Goal: Navigation & Orientation: Find specific page/section

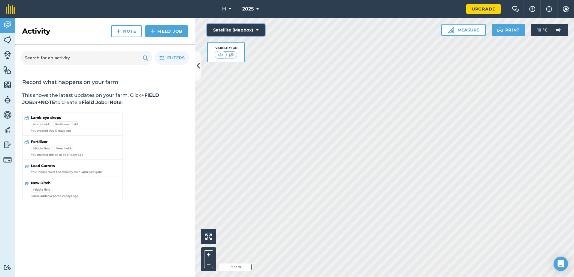
click at [219, 29] on button "Satellite (Mapbox)" at bounding box center [236, 30] width 58 height 12
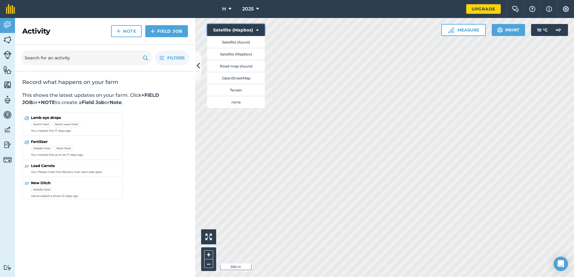
click at [244, 29] on button "Satellite (Mapbox)" at bounding box center [236, 30] width 58 height 12
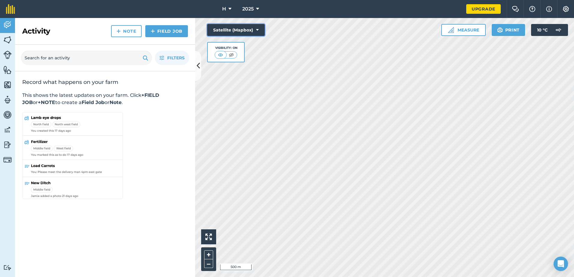
click at [243, 30] on button "Satellite (Mapbox)" at bounding box center [236, 30] width 58 height 12
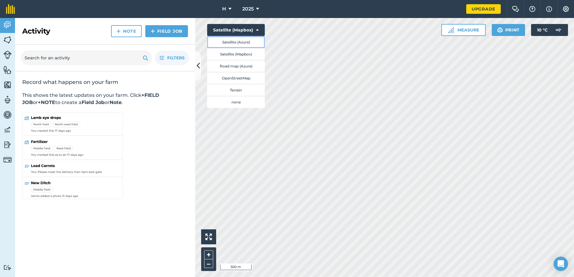
click at [239, 43] on button "Satellite (Azure)" at bounding box center [236, 42] width 58 height 12
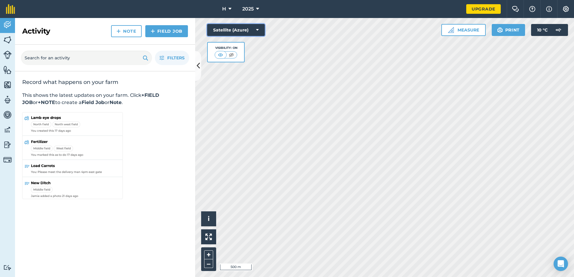
click at [243, 30] on button "Satellite (Azure)" at bounding box center [236, 30] width 58 height 12
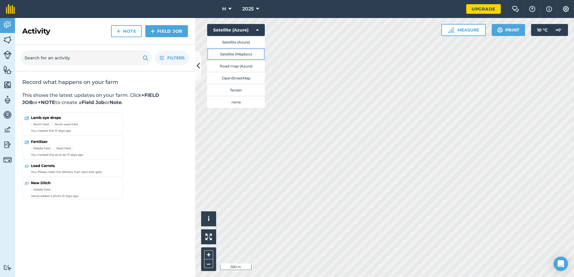
click at [241, 54] on button "Satellite (Mapbox)" at bounding box center [236, 54] width 58 height 12
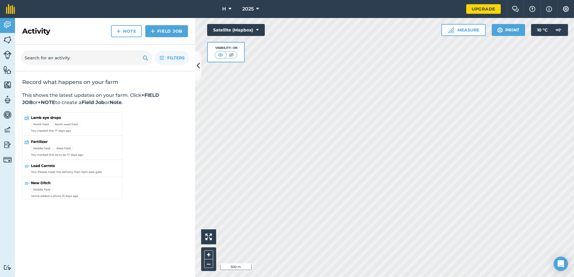
click at [240, 44] on div "Visibility: On" at bounding box center [226, 52] width 38 height 20
click at [243, 28] on button "Satellite (Mapbox)" at bounding box center [236, 30] width 58 height 12
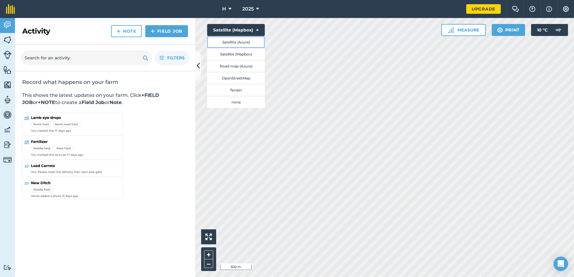
click at [239, 41] on button "Satellite (Azure)" at bounding box center [236, 42] width 58 height 12
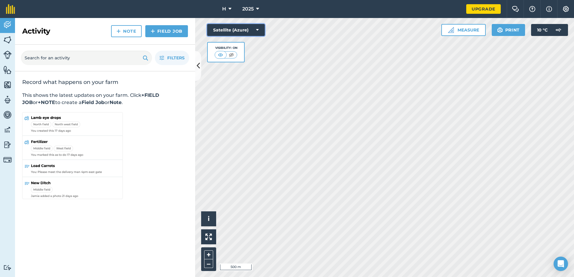
click at [241, 34] on button "Satellite (Azure)" at bounding box center [236, 30] width 58 height 12
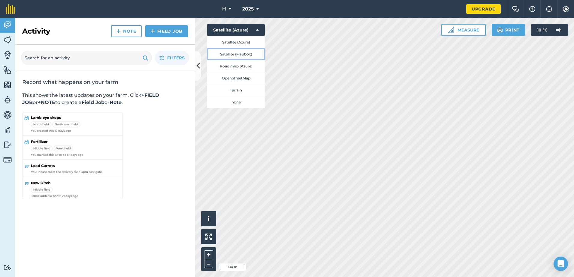
click at [243, 54] on button "Satellite (Mapbox)" at bounding box center [236, 54] width 58 height 12
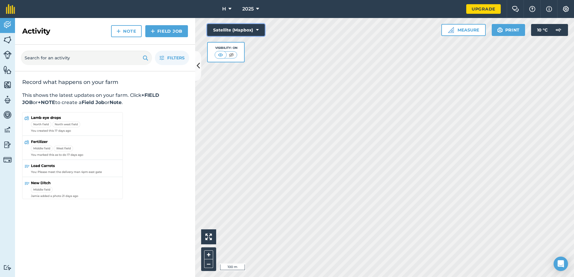
click at [242, 33] on button "Satellite (Mapbox)" at bounding box center [236, 30] width 58 height 12
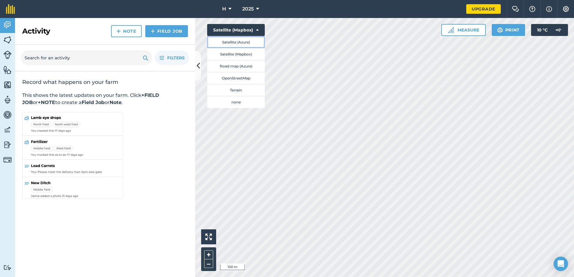
click at [232, 41] on button "Satellite (Azure)" at bounding box center [236, 42] width 58 height 12
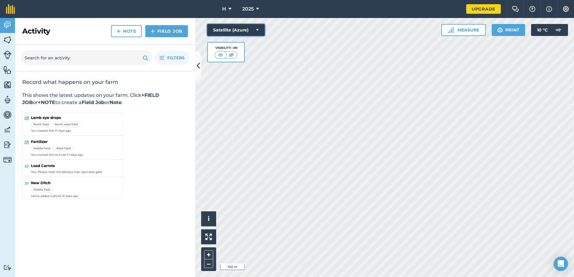
click at [241, 35] on button "Satellite (Azure)" at bounding box center [236, 30] width 58 height 12
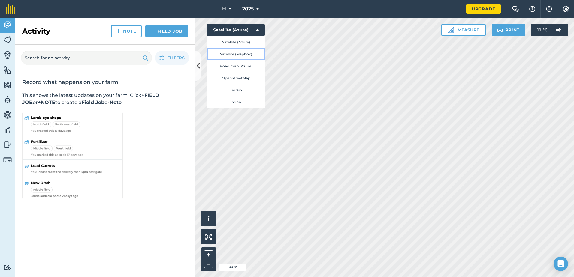
click at [236, 56] on button "Satellite (Mapbox)" at bounding box center [236, 54] width 58 height 12
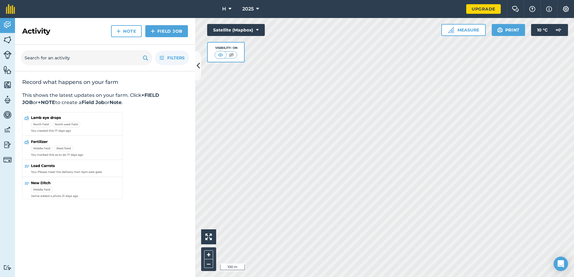
click at [238, 37] on div "Satellite (Mapbox) Visibility: On" at bounding box center [236, 43] width 58 height 38
click at [234, 38] on div "Satellite (Mapbox) Visibility: On" at bounding box center [236, 43] width 58 height 38
click at [230, 30] on button "Satellite (Mapbox)" at bounding box center [236, 30] width 58 height 12
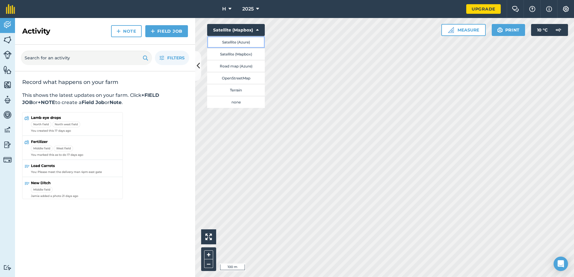
click at [227, 42] on button "Satellite (Azure)" at bounding box center [236, 42] width 58 height 12
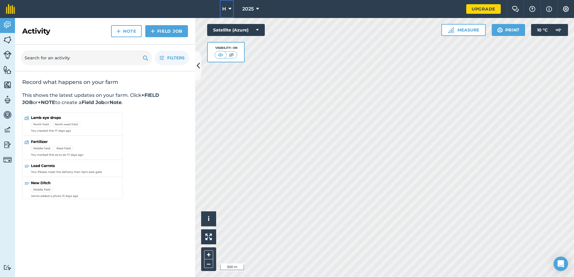
click at [228, 7] on button "H" at bounding box center [227, 9] width 14 height 18
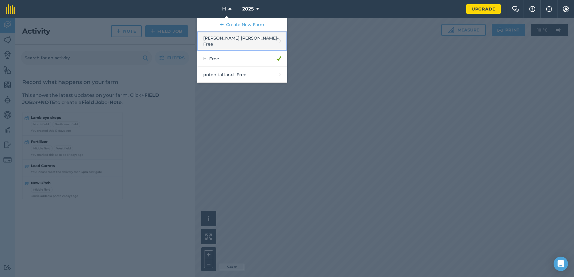
click at [225, 41] on link "[PERSON_NAME] [PERSON_NAME] - Free" at bounding box center [242, 42] width 90 height 20
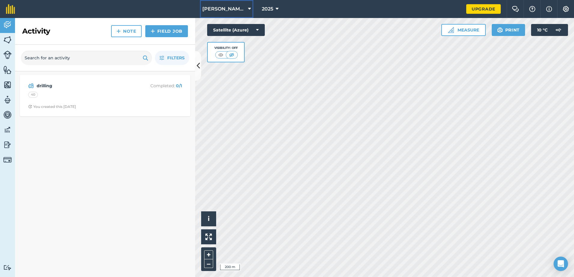
click at [226, 7] on span "[PERSON_NAME] [PERSON_NAME]" at bounding box center [223, 8] width 43 height 7
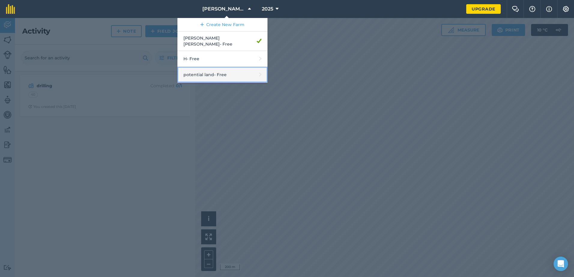
click at [223, 67] on link "potential land - Free" at bounding box center [222, 75] width 90 height 16
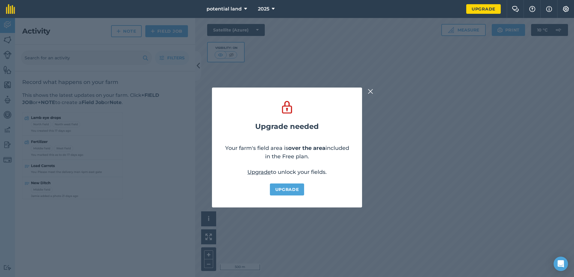
click at [367, 92] on button at bounding box center [370, 91] width 7 height 7
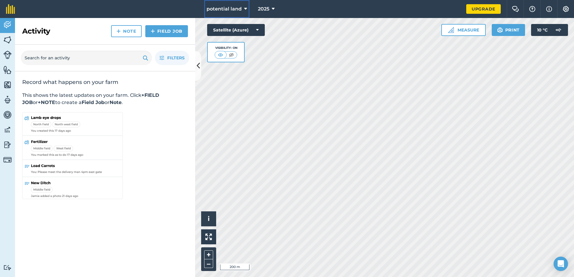
click at [231, 8] on span "potential land" at bounding box center [223, 8] width 35 height 7
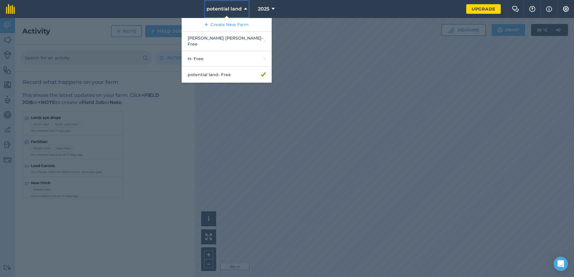
click at [239, 10] on span "potential land" at bounding box center [223, 8] width 35 height 7
